Goal: Task Accomplishment & Management: Manage account settings

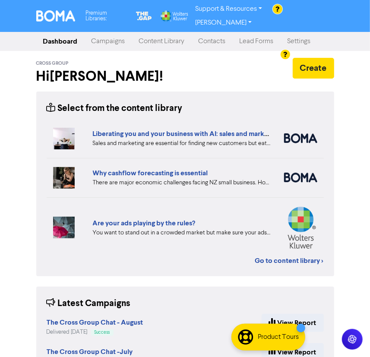
click at [220, 33] on link "Contacts" at bounding box center [212, 41] width 41 height 17
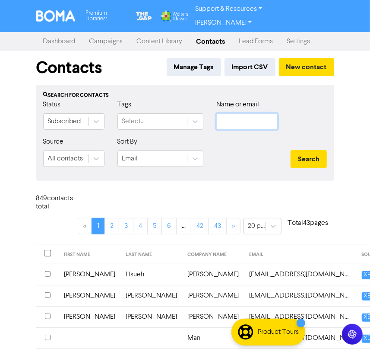
click at [271, 113] on input "text" at bounding box center [246, 121] width 61 height 16
type input "[PERSON_NAME]"
click at [291, 150] on button "Search" at bounding box center [309, 159] width 36 height 18
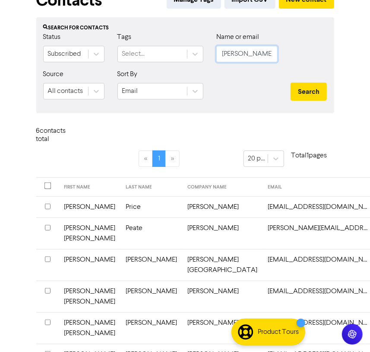
scroll to position [78, 0]
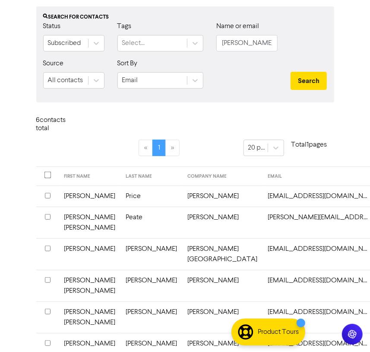
click at [41, 220] on th at bounding box center [47, 223] width 23 height 32
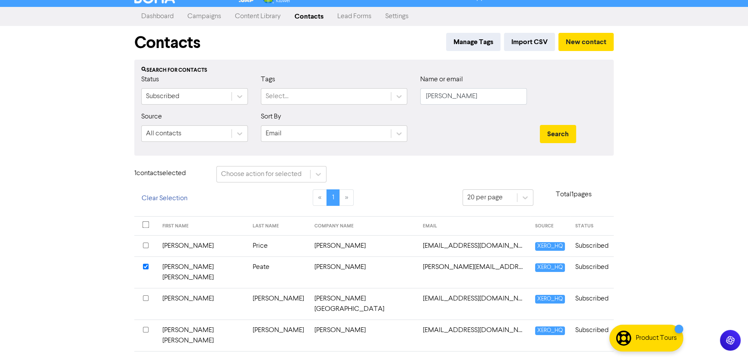
scroll to position [39, 0]
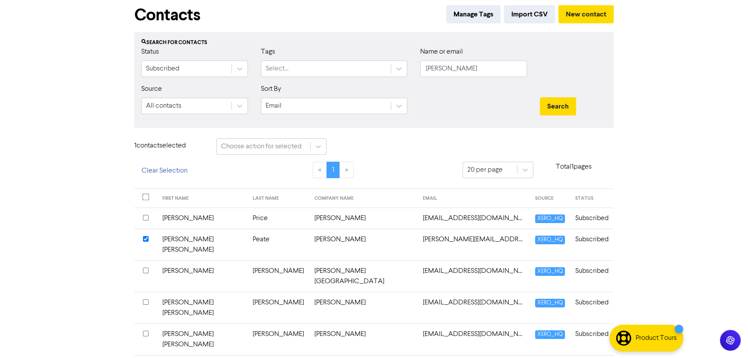
click at [193, 238] on td "[PERSON_NAME] [PERSON_NAME]" at bounding box center [202, 245] width 90 height 32
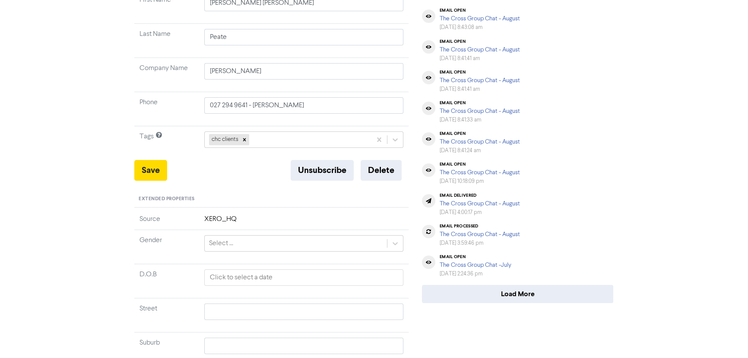
scroll to position [196, 0]
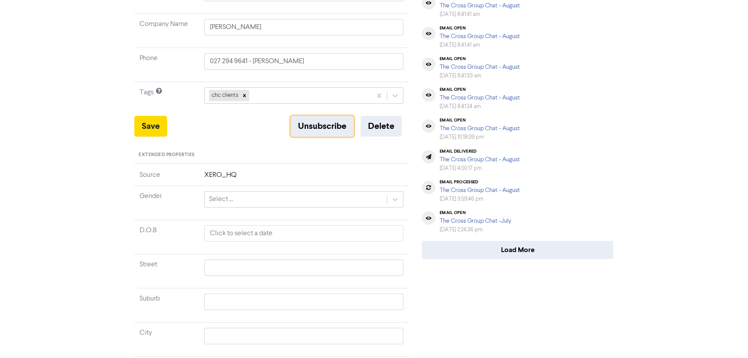
click at [327, 129] on button "Unsubscribe" at bounding box center [322, 126] width 63 height 21
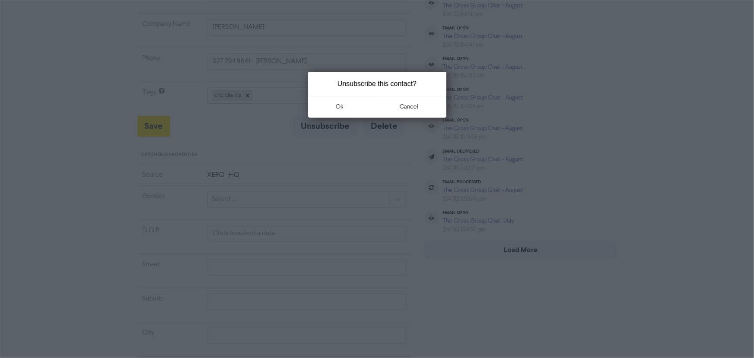
click at [336, 108] on button "ok" at bounding box center [340, 107] width 64 height 22
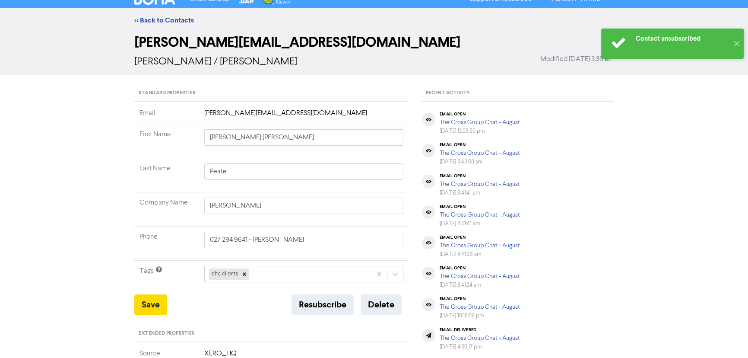
scroll to position [0, 0]
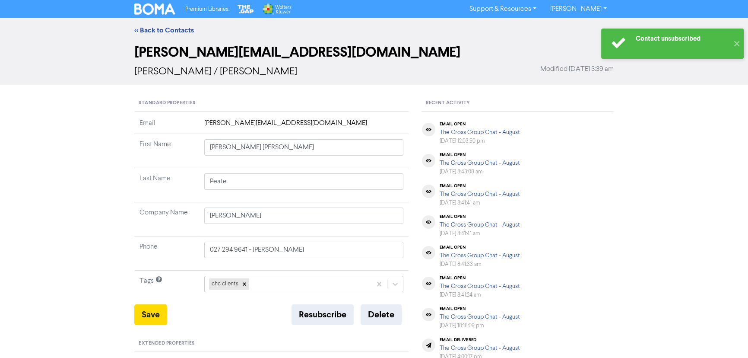
click at [156, 30] on link "<< Back to Contacts" at bounding box center [164, 30] width 60 height 9
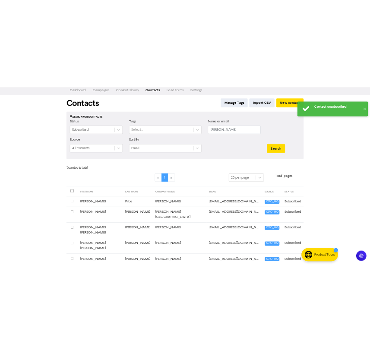
scroll to position [22, 0]
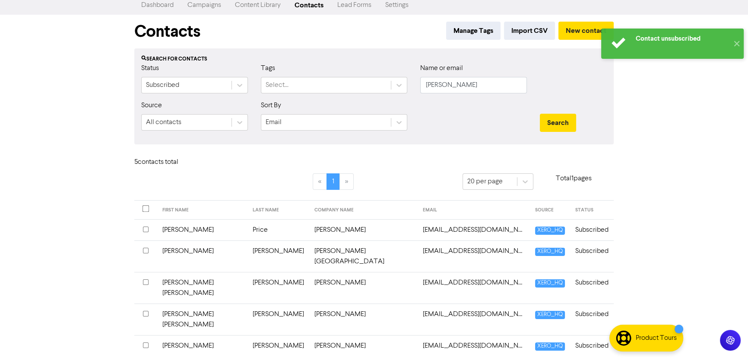
click at [376, 93] on div "Name or email [PERSON_NAME]" at bounding box center [474, 81] width 120 height 37
click at [376, 90] on input "[PERSON_NAME]" at bounding box center [473, 85] width 107 height 16
drag, startPoint x: 487, startPoint y: 90, endPoint x: 369, endPoint y: 101, distance: 118.4
click at [375, 89] on div "Status Subscribed Tags Select... Name or email [PERSON_NAME]" at bounding box center [374, 81] width 479 height 37
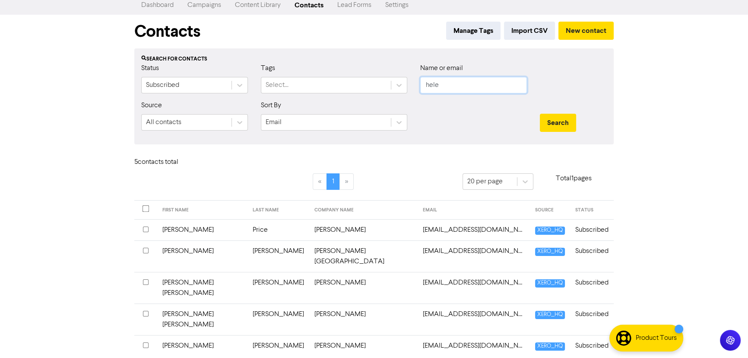
type input "[PERSON_NAME]"
click at [376, 126] on button "Search" at bounding box center [558, 123] width 36 height 18
